Goal: Information Seeking & Learning: Check status

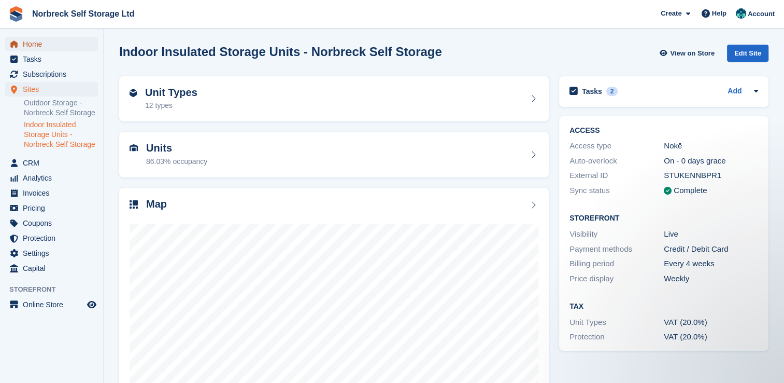
click at [31, 43] on span "Home" at bounding box center [54, 44] width 62 height 15
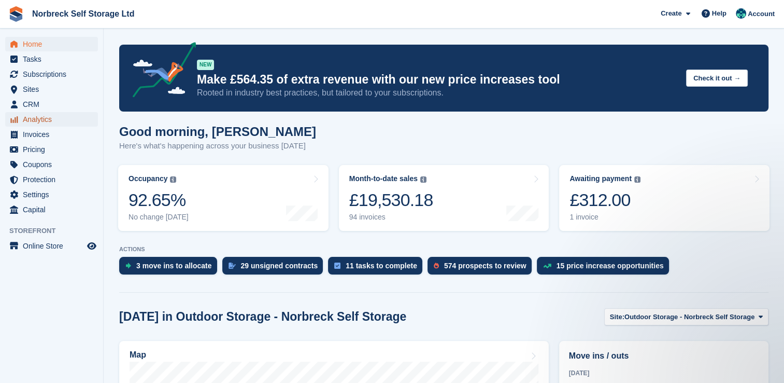
click at [44, 121] on span "Analytics" at bounding box center [54, 119] width 62 height 15
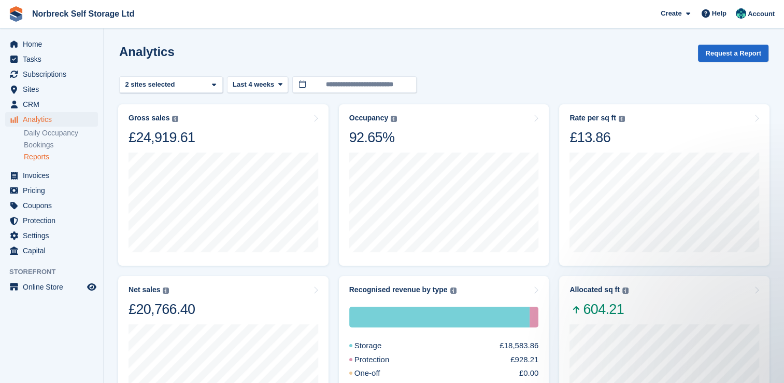
click at [45, 157] on link "Reports" at bounding box center [61, 157] width 74 height 10
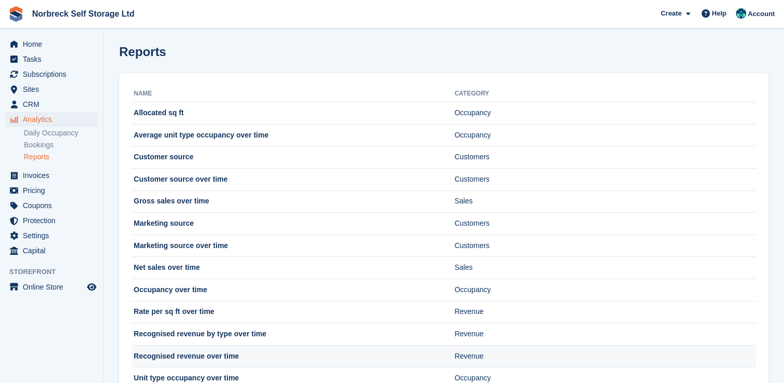
click at [191, 359] on td "Recognised revenue over time" at bounding box center [293, 356] width 323 height 22
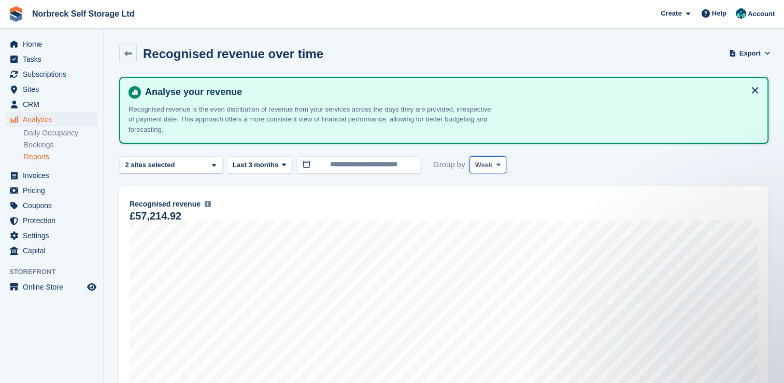
click at [498, 165] on span at bounding box center [499, 164] width 8 height 8
click at [492, 232] on link "Month" at bounding box center [519, 226] width 90 height 19
